Goal: Information Seeking & Learning: Learn about a topic

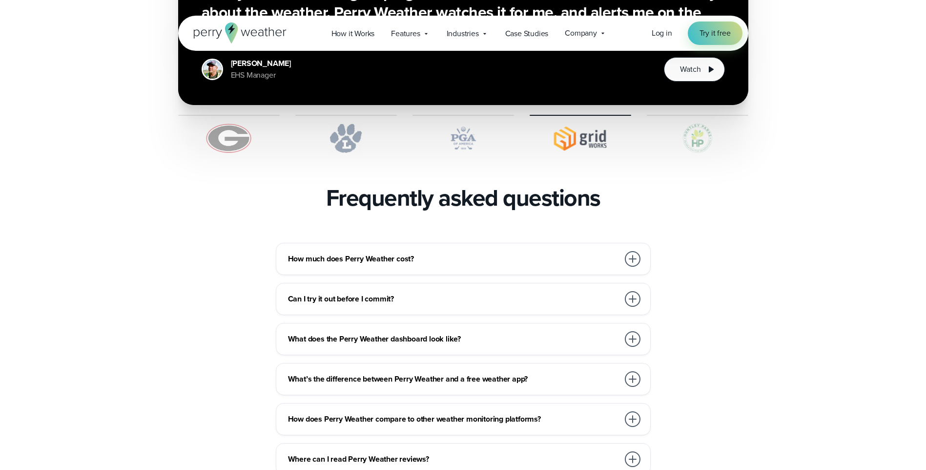
click at [633, 251] on div at bounding box center [633, 259] width 16 height 16
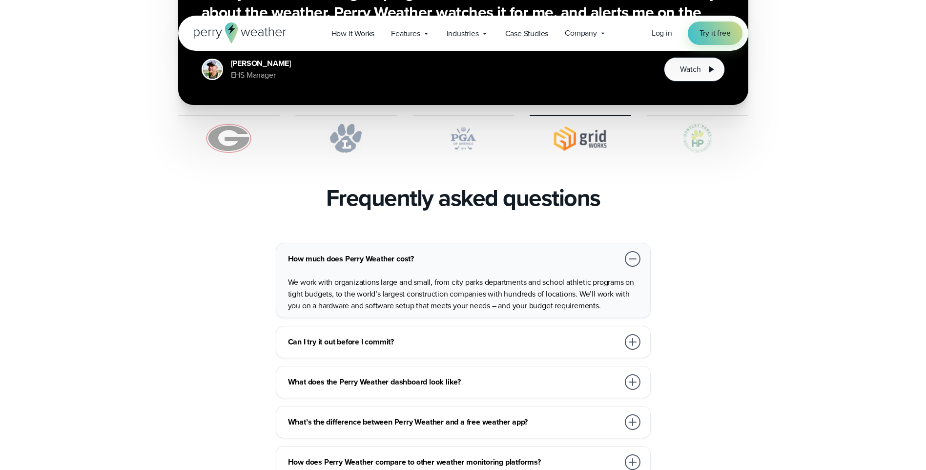
click at [633, 251] on div at bounding box center [633, 259] width 16 height 16
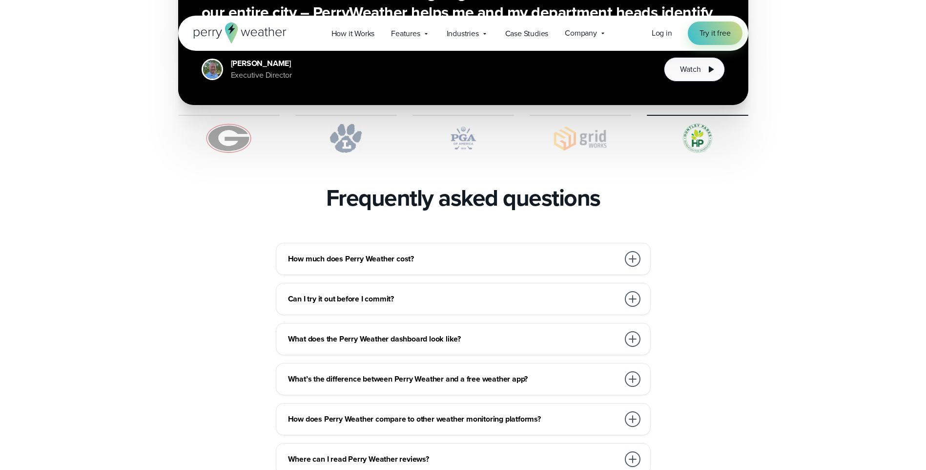
click at [634, 291] on div at bounding box center [633, 299] width 16 height 16
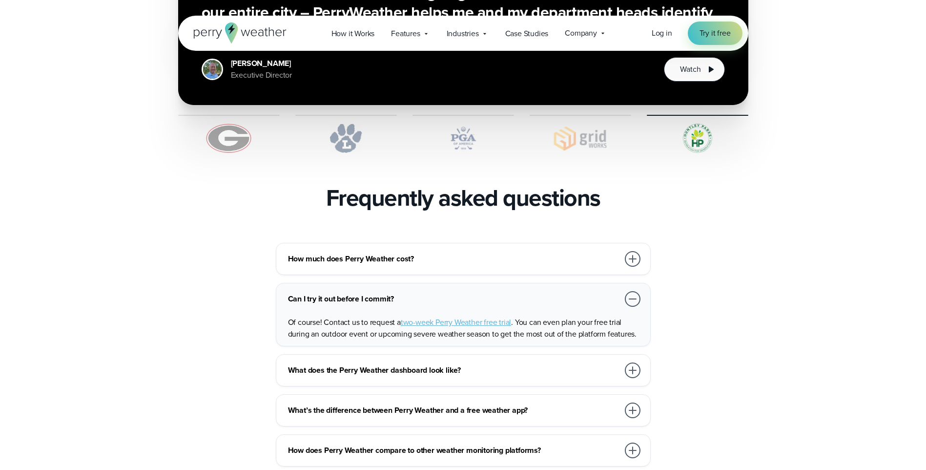
click at [634, 291] on div at bounding box center [633, 299] width 16 height 16
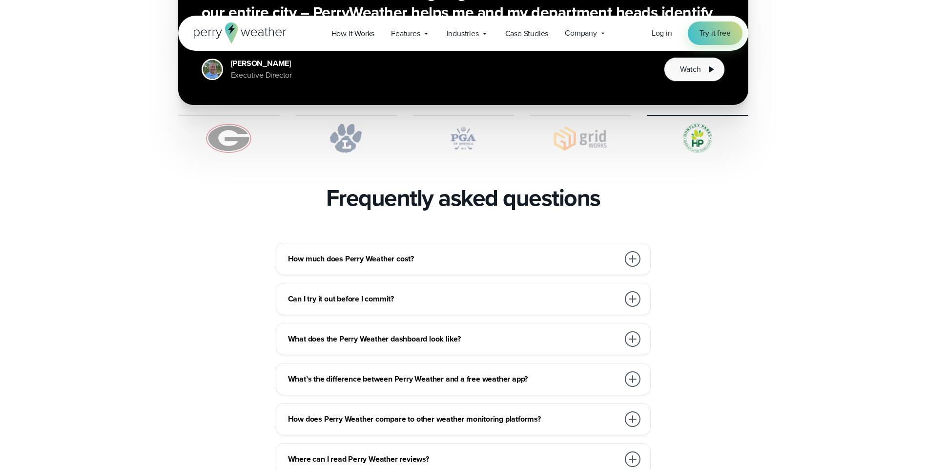
click at [630, 331] on div at bounding box center [633, 339] width 16 height 16
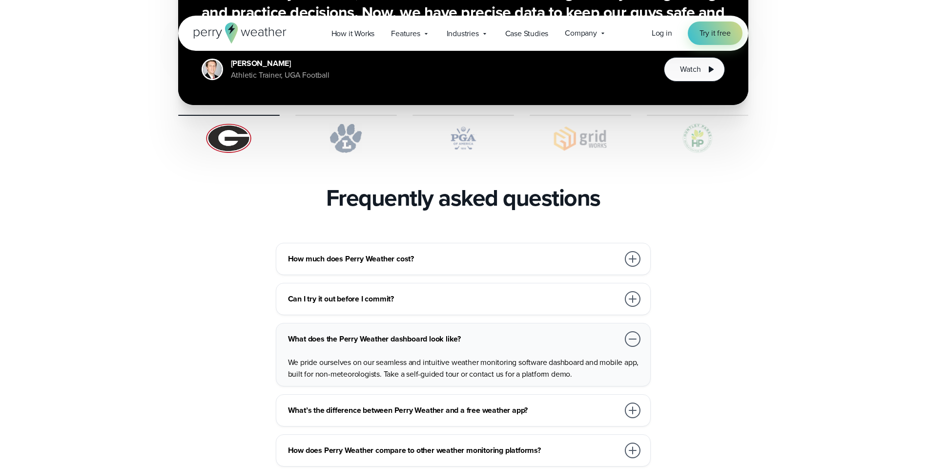
click at [630, 331] on div at bounding box center [633, 339] width 16 height 16
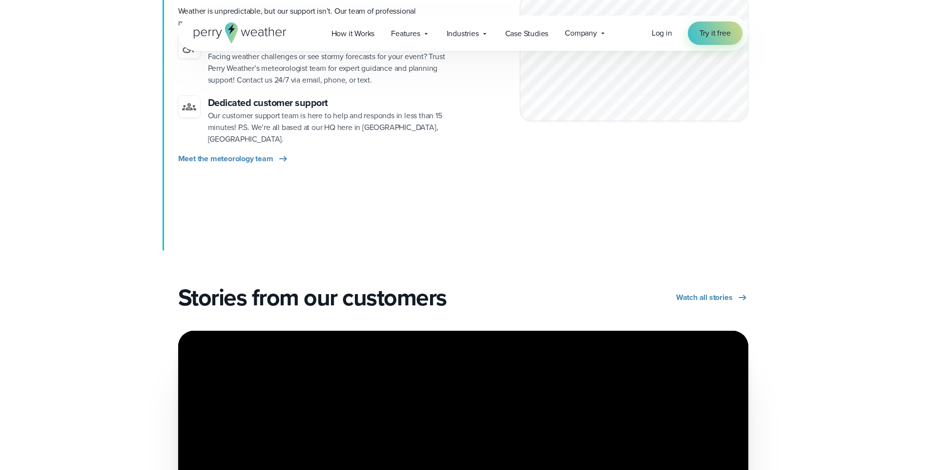
scroll to position [1221, 0]
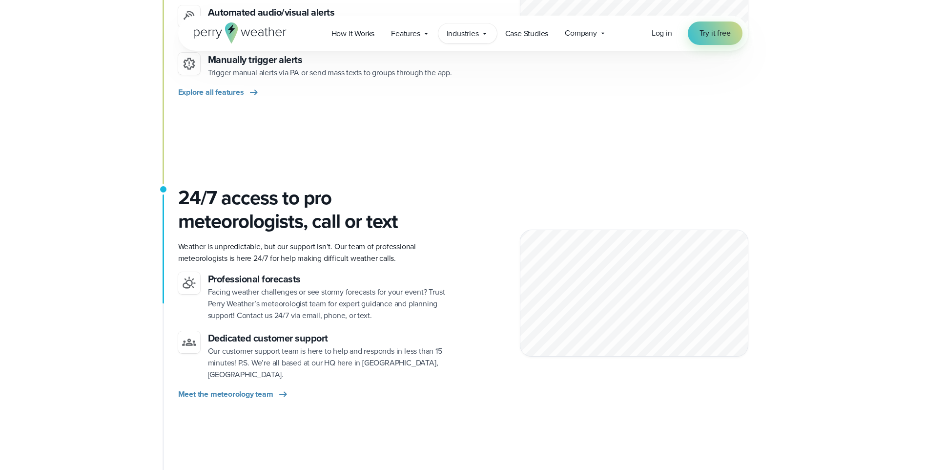
click at [482, 38] on div "Industries Featured Case Study How PGA of America is Prioritizing Golfer Safety…" at bounding box center [468, 33] width 59 height 20
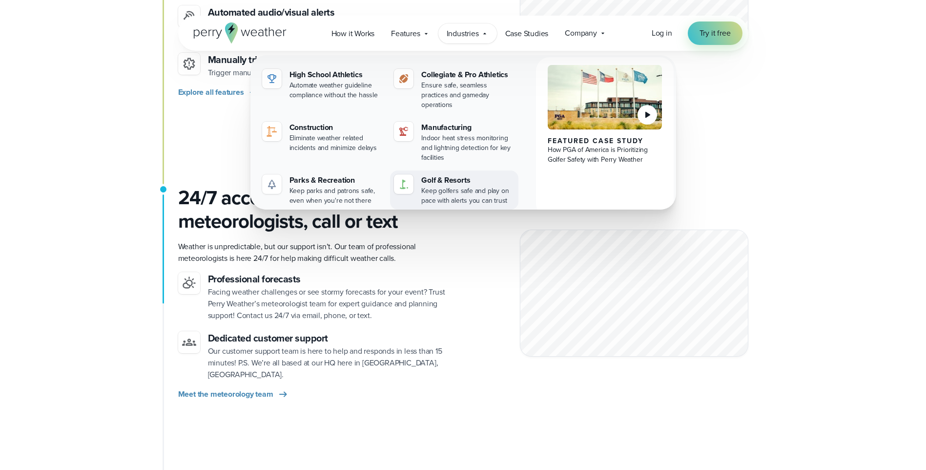
click at [447, 186] on div "Keep golfers safe and play on pace with alerts you can trust" at bounding box center [467, 196] width 93 height 20
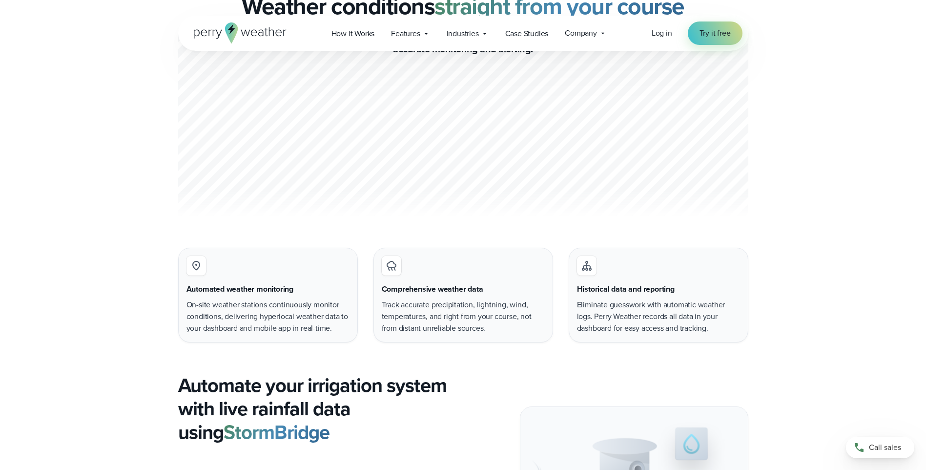
scroll to position [1660, 0]
